Goal: Find specific page/section: Find specific page/section

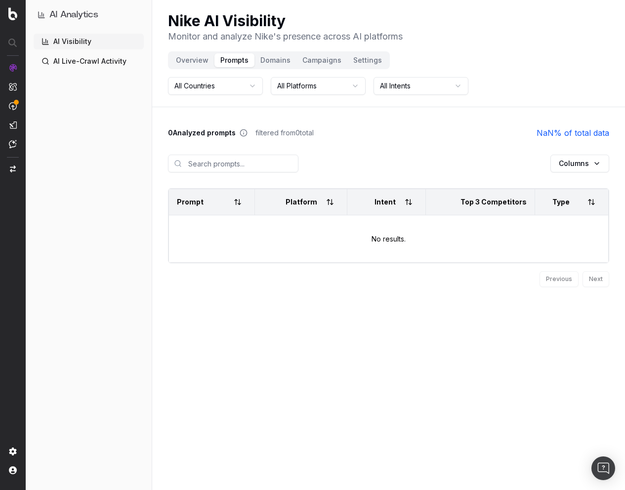
click at [413, 169] on div "Columns" at bounding box center [388, 163] width 441 height 49
click at [446, 293] on div "Previous Next" at bounding box center [388, 279] width 441 height 32
